Goal: Task Accomplishment & Management: Manage account settings

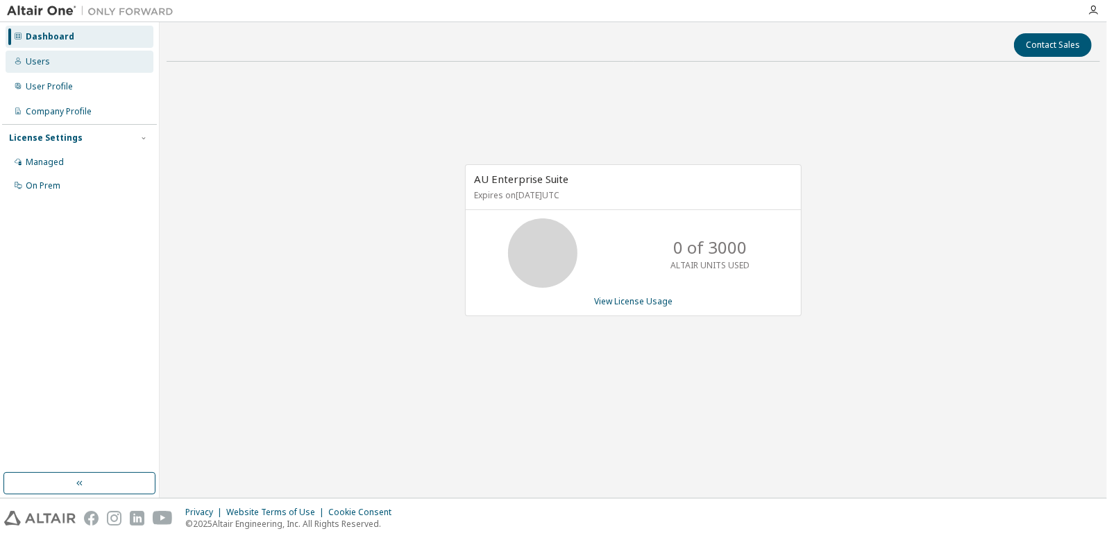
click at [33, 63] on div "Users" at bounding box center [38, 61] width 24 height 11
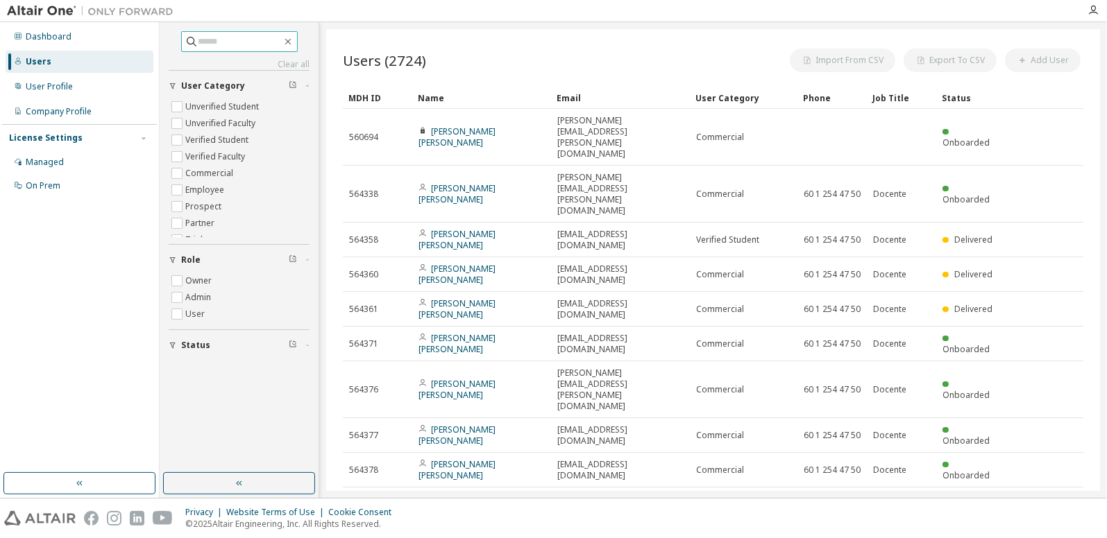
click at [244, 45] on input "text" at bounding box center [239, 42] width 83 height 14
type input "**********"
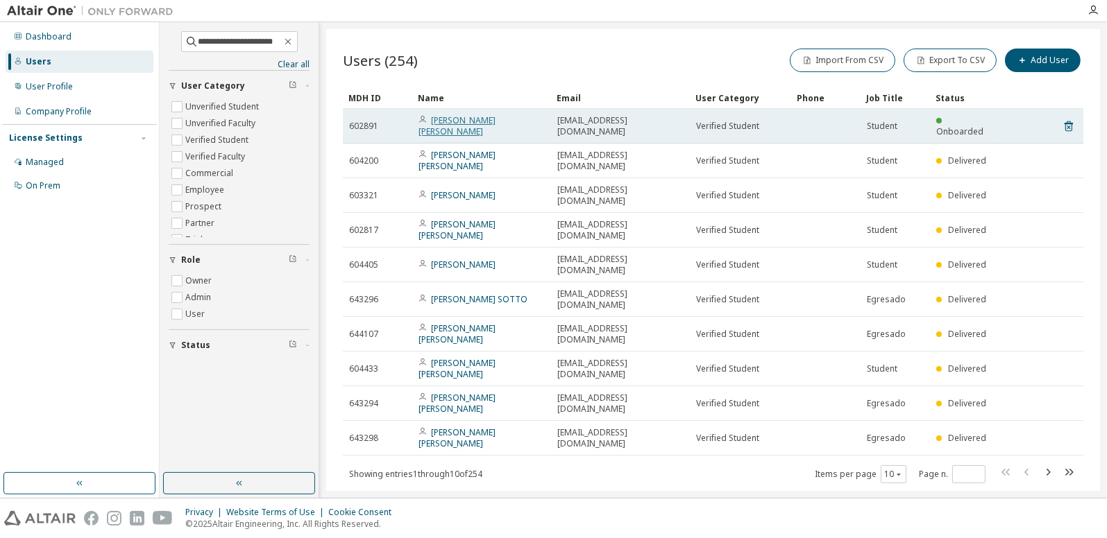
click at [461, 125] on link "[PERSON_NAME] [PERSON_NAME]" at bounding box center [456, 125] width 77 height 23
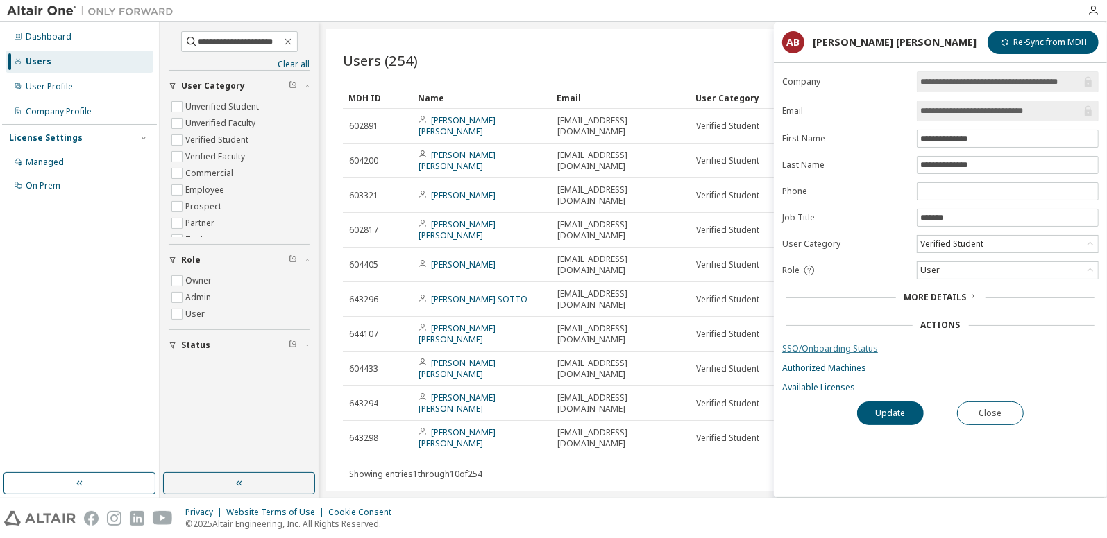
click at [869, 343] on link "SSO/Onboarding Status" at bounding box center [940, 348] width 316 height 11
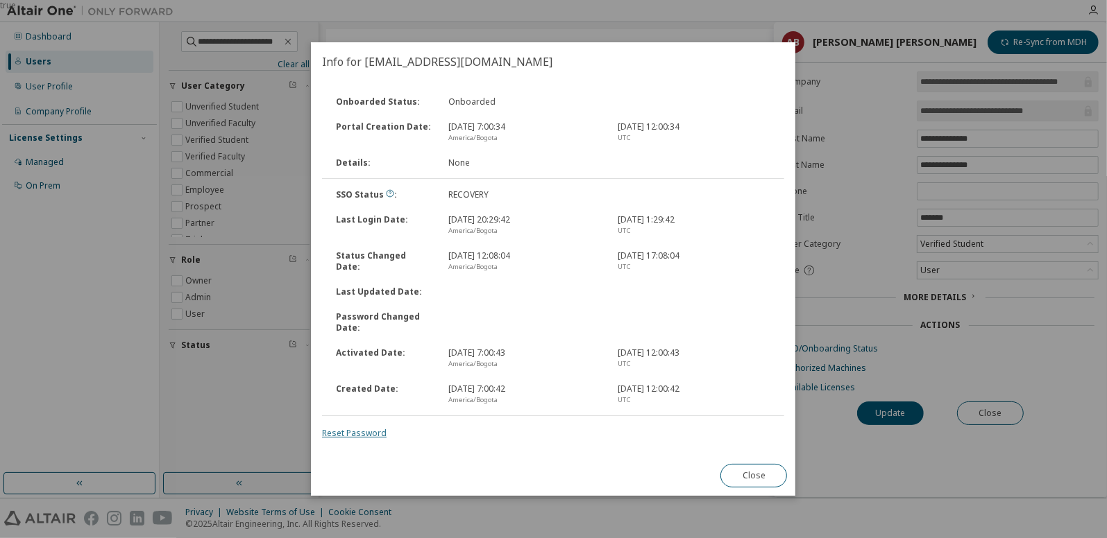
click at [342, 432] on link "Reset Password" at bounding box center [354, 433] width 65 height 12
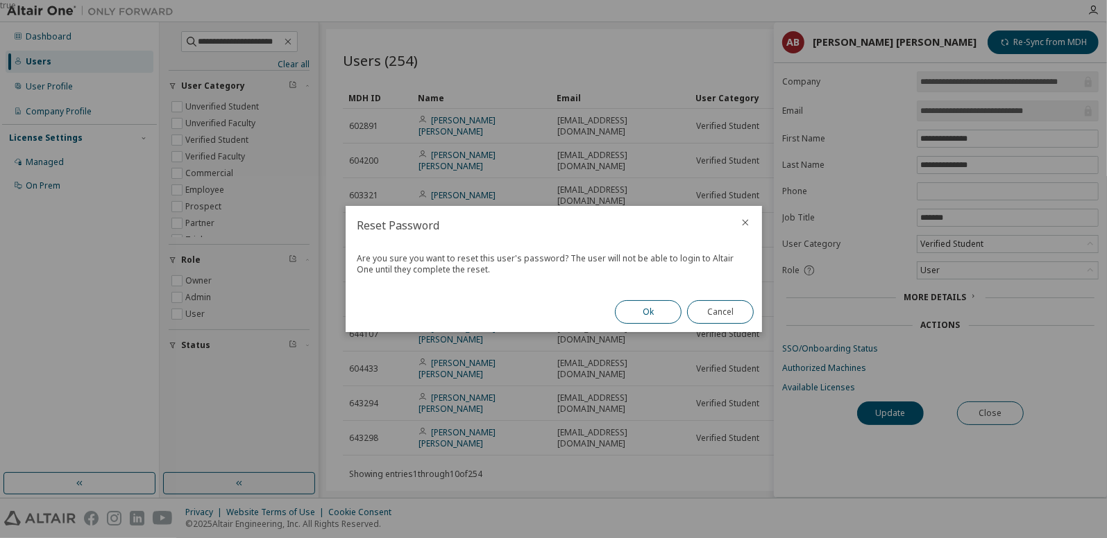
click at [656, 323] on button "Ok" at bounding box center [648, 312] width 67 height 24
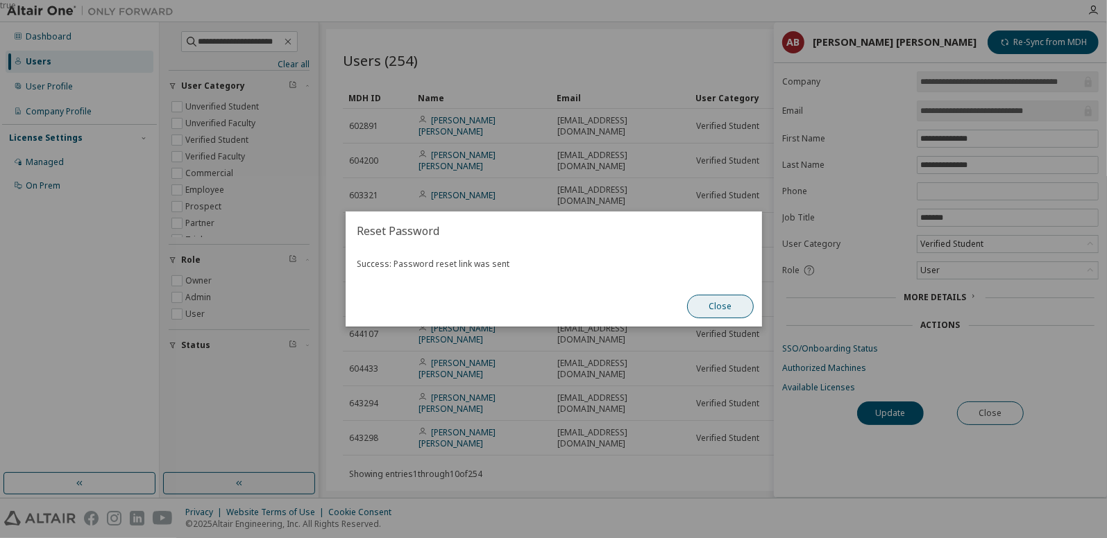
click at [746, 310] on button "Close" at bounding box center [720, 307] width 67 height 24
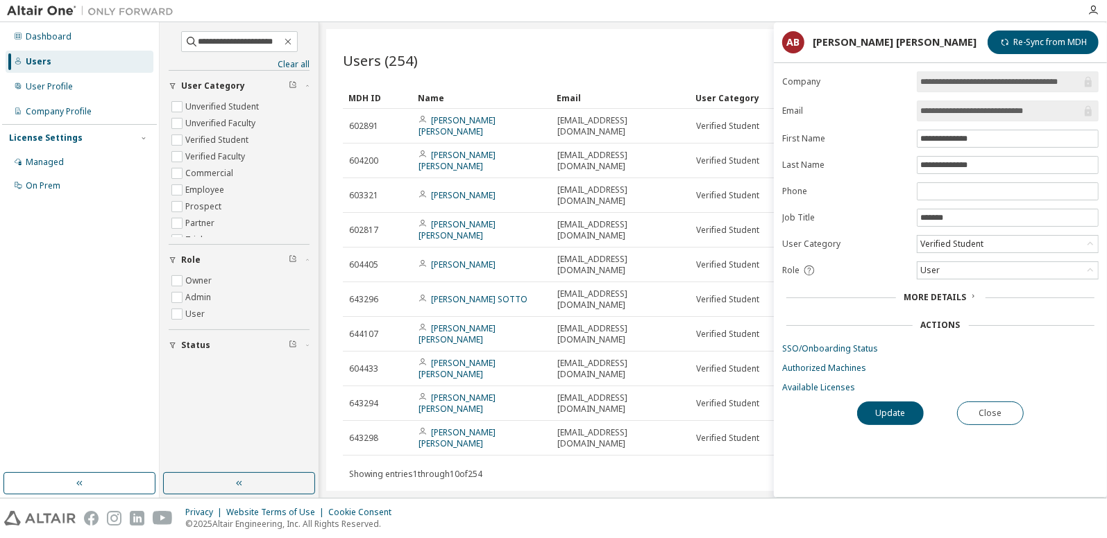
click at [1020, 420] on div "Update Close" at bounding box center [940, 414] width 316 height 24
click at [1002, 411] on button "Close" at bounding box center [990, 414] width 67 height 24
